Goal: Go to known website: Access a specific website the user already knows

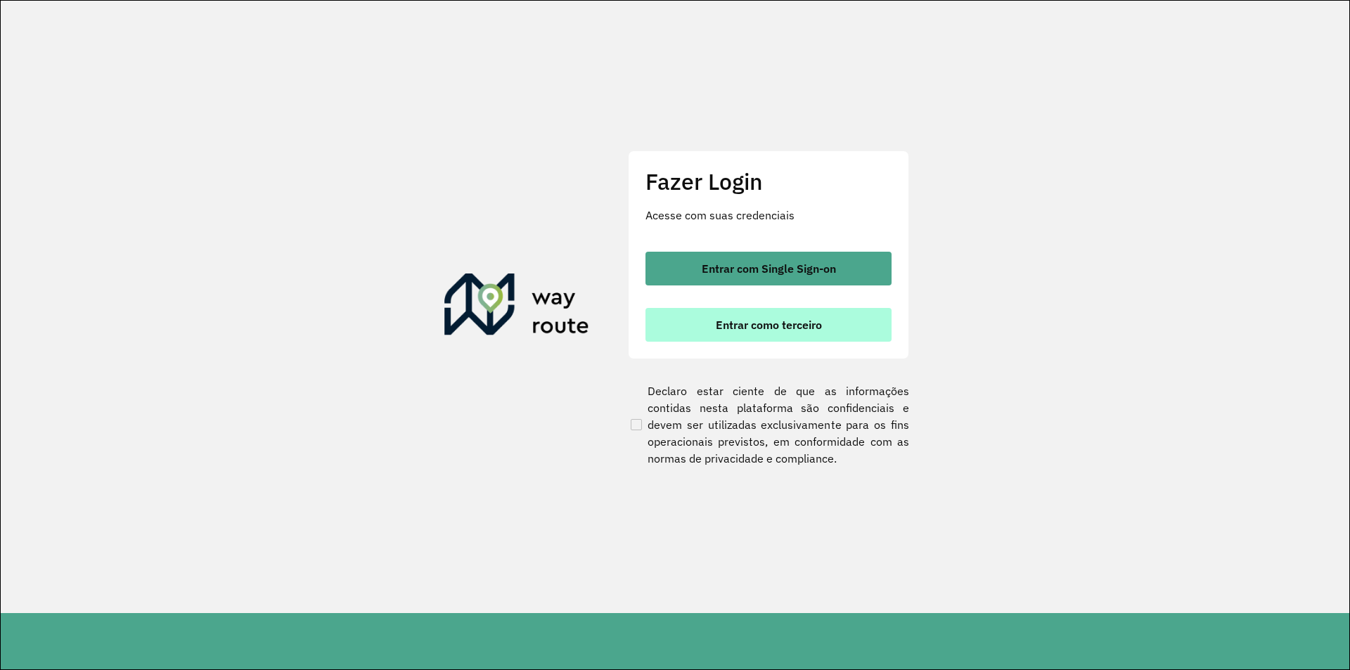
click at [799, 333] on button "Entrar como terceiro" at bounding box center [768, 325] width 246 height 34
